Goal: Communication & Community: Answer question/provide support

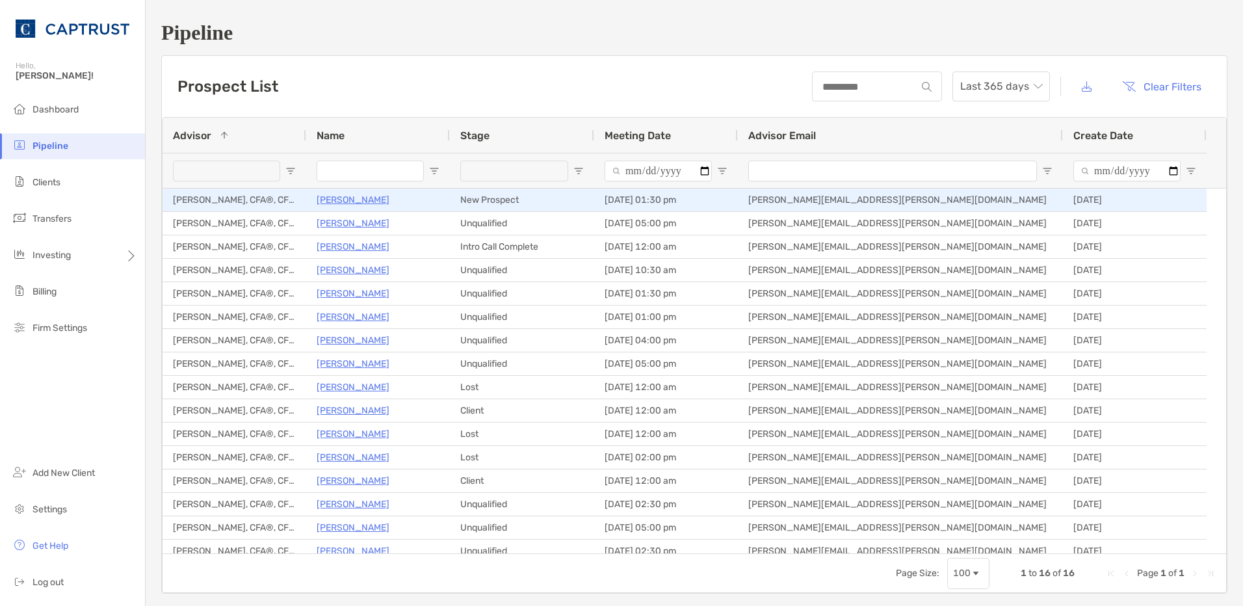
click at [355, 204] on p "[PERSON_NAME]" at bounding box center [353, 200] width 73 height 16
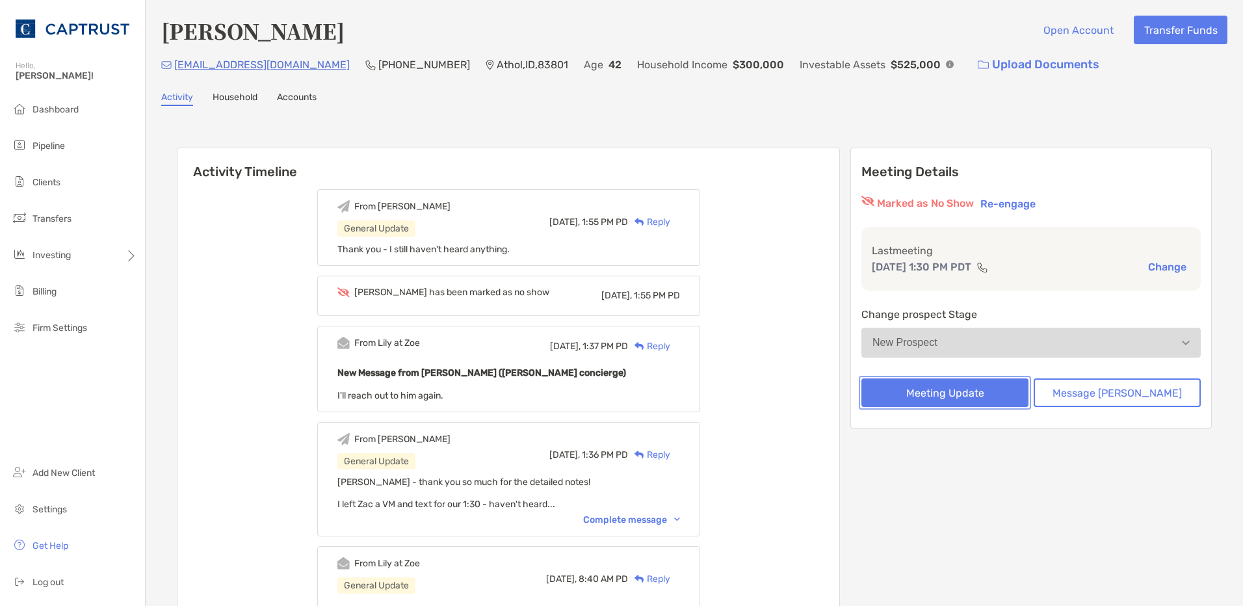
drag, startPoint x: 948, startPoint y: 386, endPoint x: 798, endPoint y: 294, distance: 175.7
click at [819, 306] on div "Activity Timeline From [PERSON_NAME] General Update [DATE], 1:55 PM PD Reply Th…" at bounding box center [694, 565] width 1035 height 860
click at [1149, 388] on button "Message [PERSON_NAME]" at bounding box center [1117, 392] width 167 height 29
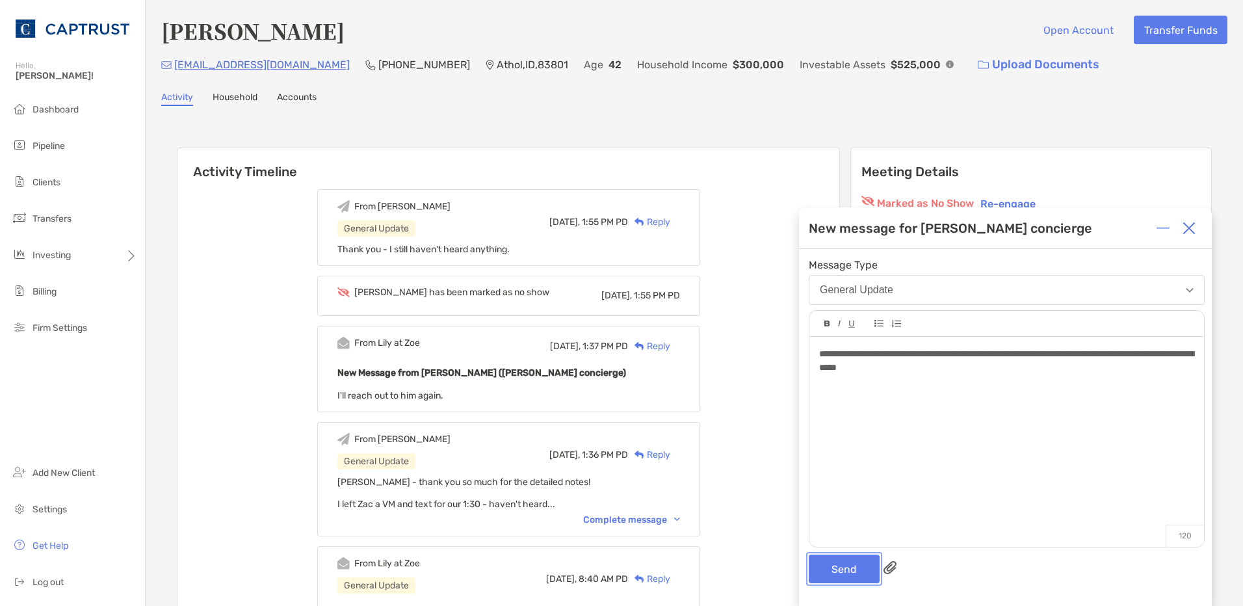
click at [860, 564] on button "Send" at bounding box center [844, 569] width 71 height 29
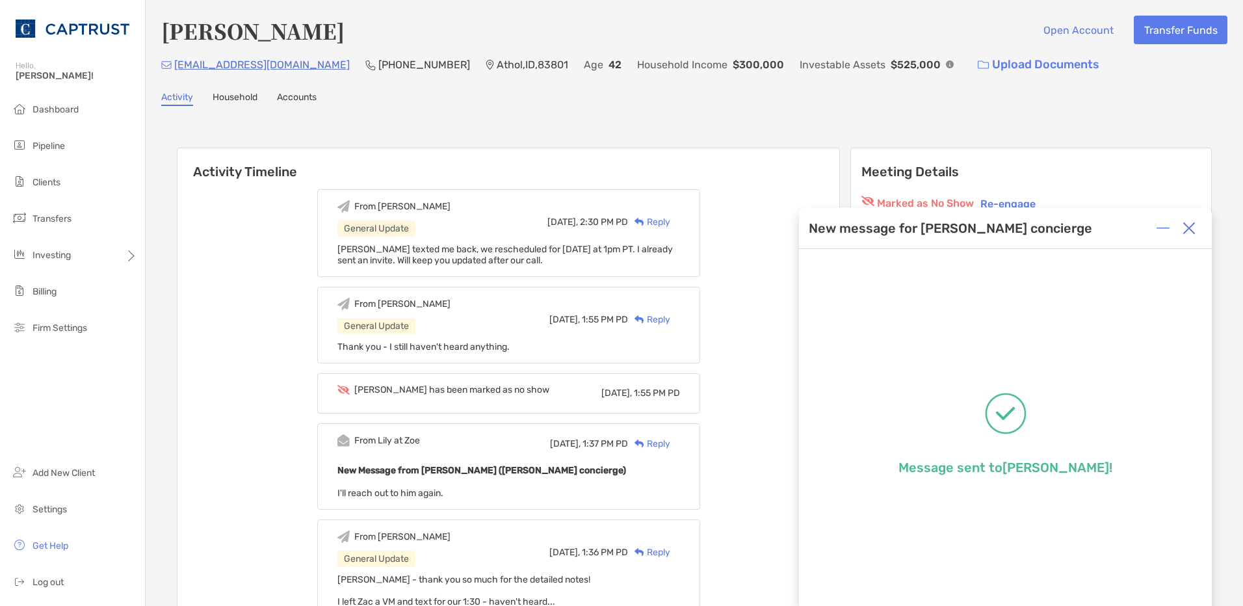
click at [1184, 230] on img at bounding box center [1189, 228] width 13 height 13
